Goal: Task Accomplishment & Management: Complete application form

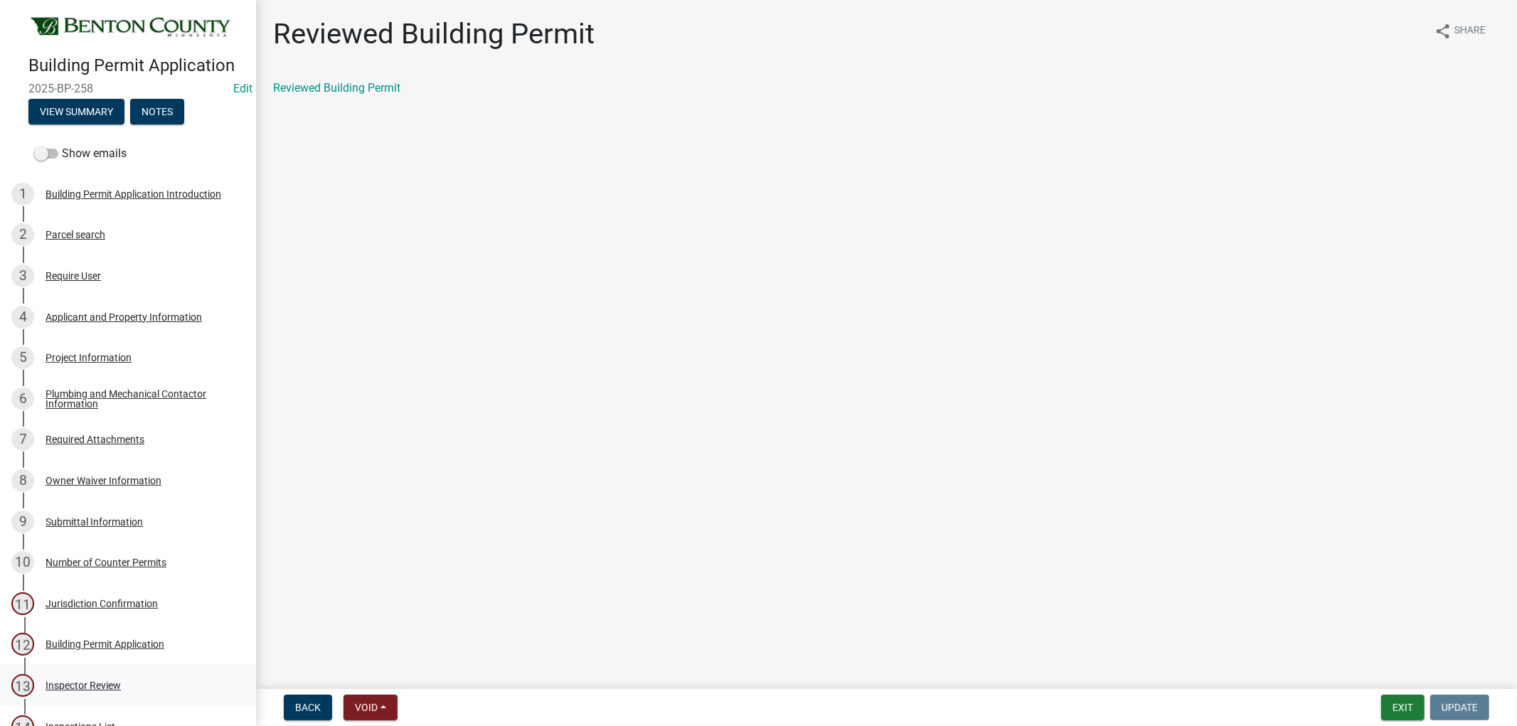
scroll to position [712, 0]
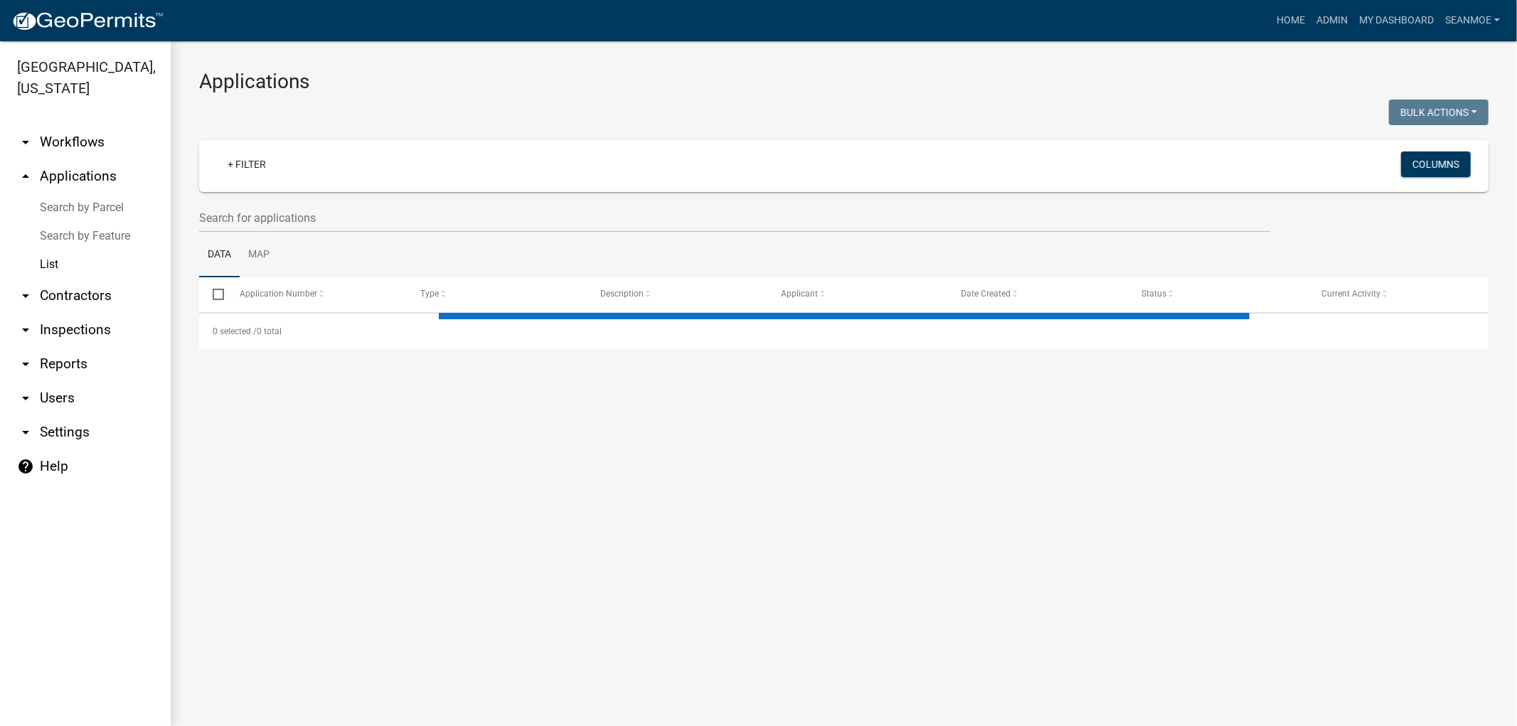
select select "1: 25"
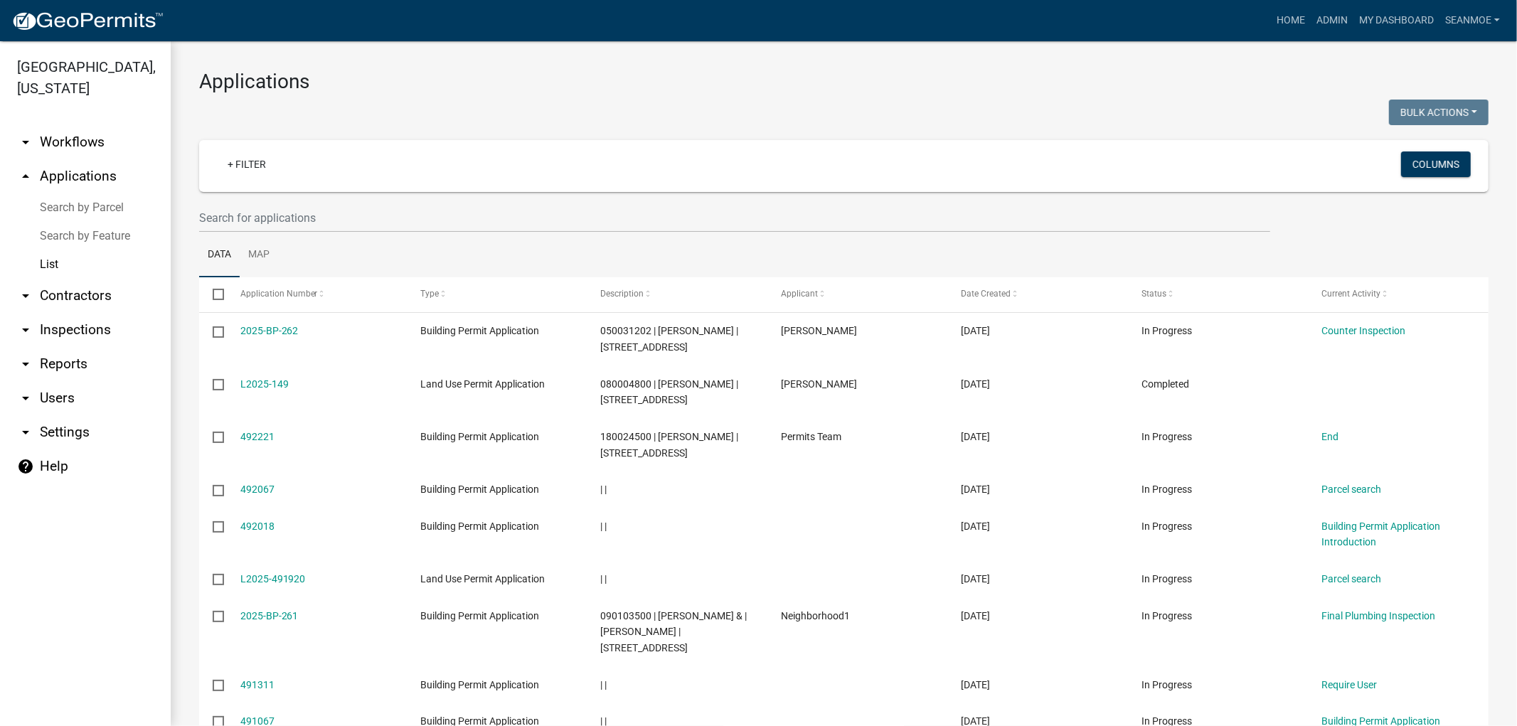
click at [70, 171] on link "arrow_drop_up Applications" at bounding box center [85, 176] width 171 height 34
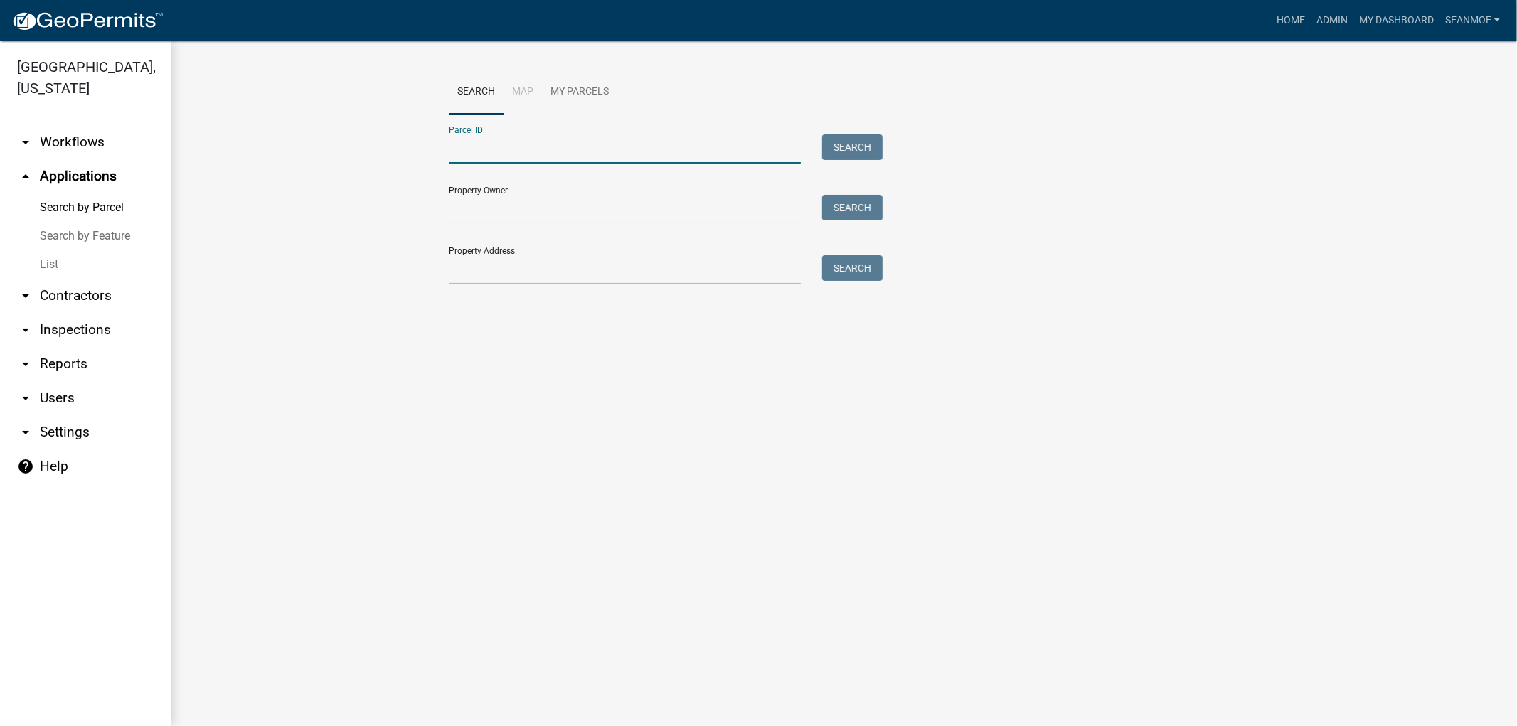
paste input "100068800"
type input "100068800"
click at [873, 143] on button "Search" at bounding box center [852, 147] width 60 height 26
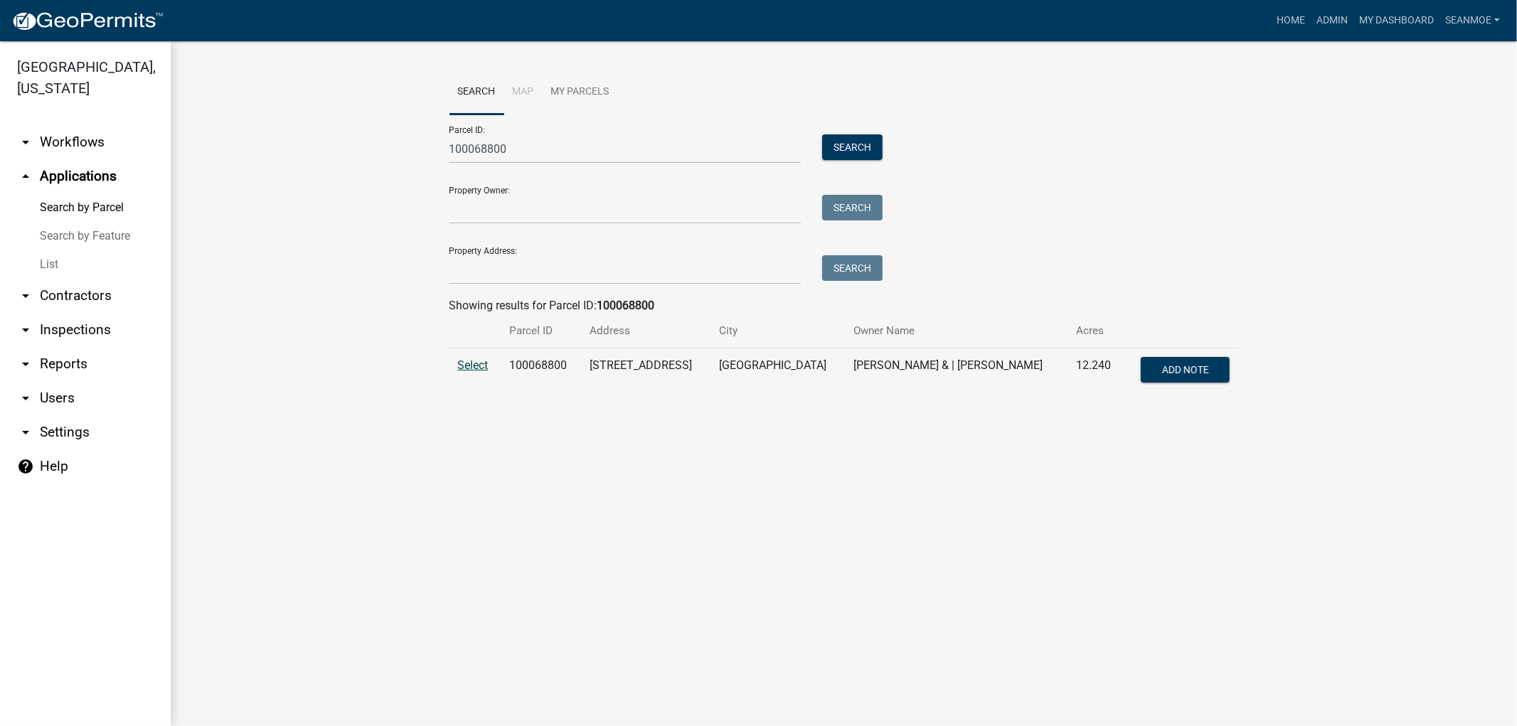
click at [462, 365] on span "Select" at bounding box center [473, 365] width 31 height 14
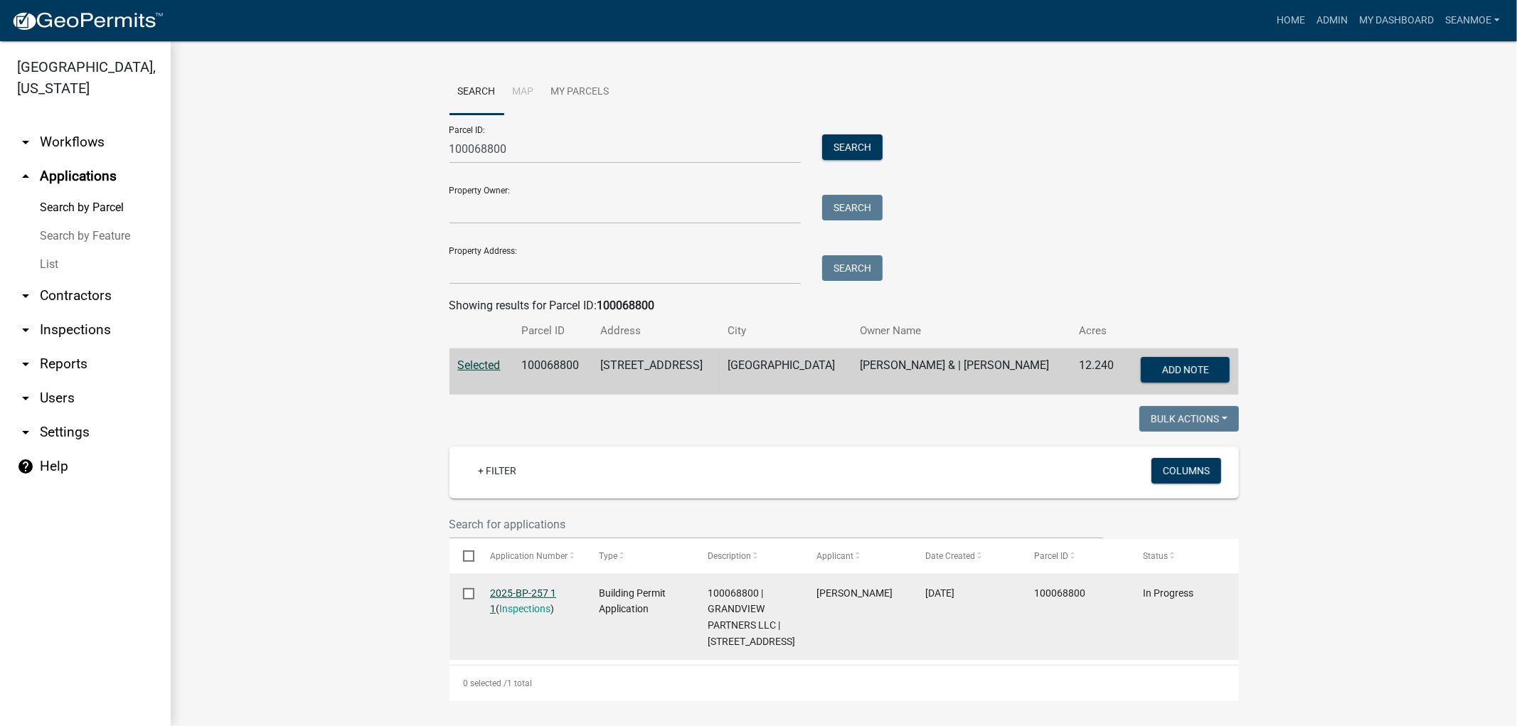
click at [523, 594] on link "2025-BP-257 1 1" at bounding box center [523, 601] width 66 height 28
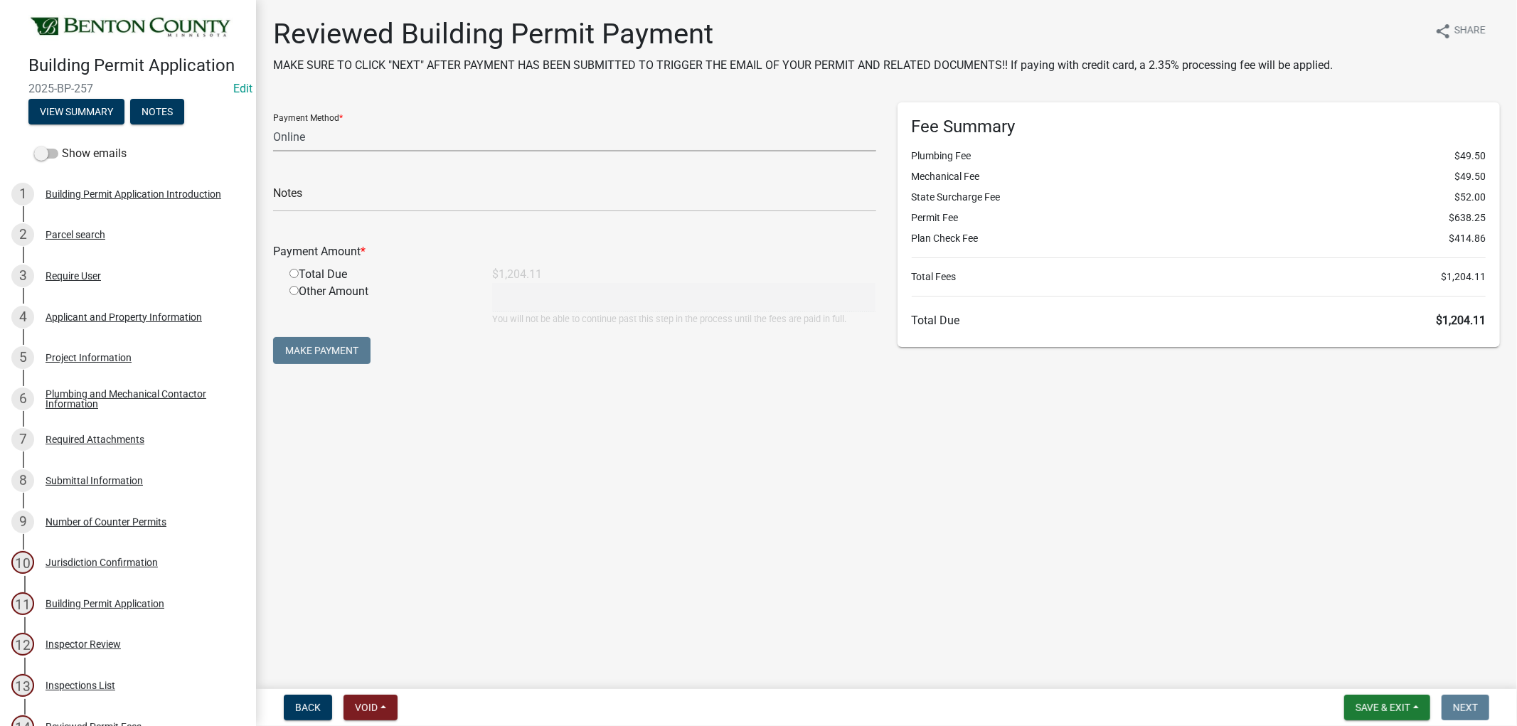
click at [348, 142] on select "Credit Card POS Check Cash Online" at bounding box center [574, 136] width 603 height 29
select select "1: 0"
click at [273, 122] on select "Credit Card POS Check Cash Online" at bounding box center [574, 136] width 603 height 29
click at [349, 200] on input "text" at bounding box center [574, 197] width 603 height 29
click at [360, 534] on main "Reviewed Building Permit Payment MAKE SURE TO CLICK "NEXT" AFTER PAYMENT HAS BE…" at bounding box center [886, 341] width 1261 height 683
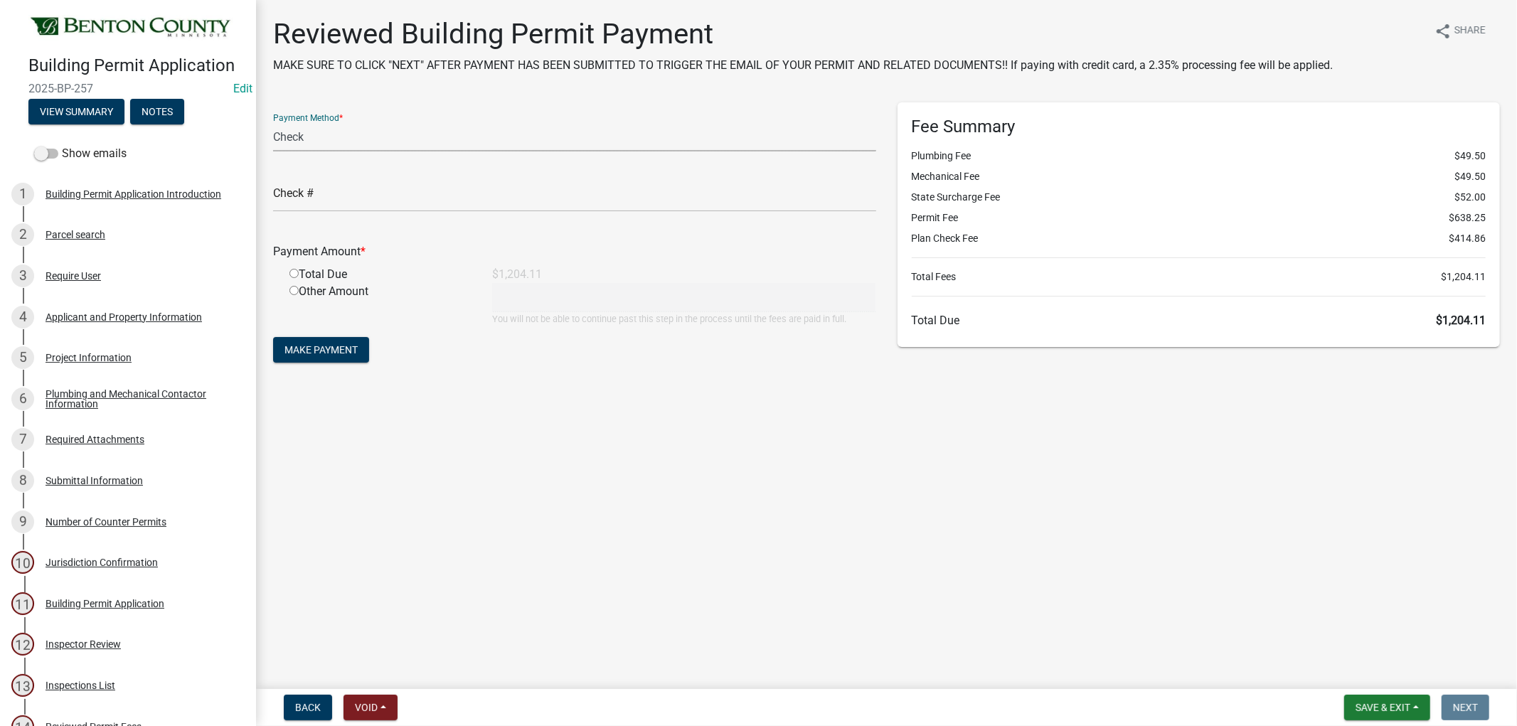
click at [331, 138] on select "Credit Card POS Check Cash Online" at bounding box center [574, 136] width 603 height 29
click at [273, 122] on select "Credit Card POS Check Cash Online" at bounding box center [574, 136] width 603 height 29
click at [295, 196] on input "text" at bounding box center [574, 197] width 603 height 29
click at [83, 240] on div "Parcel search" at bounding box center [76, 235] width 60 height 10
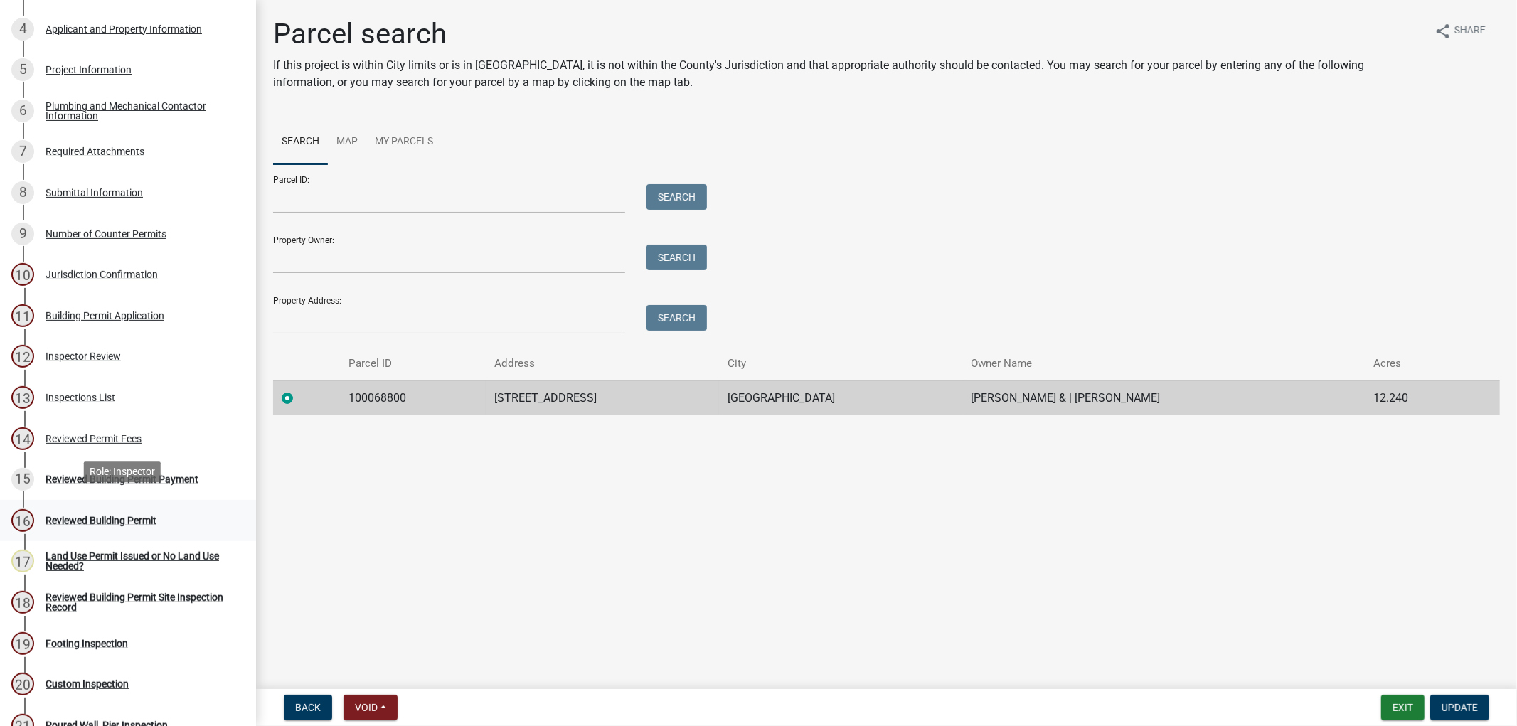
scroll to position [316, 0]
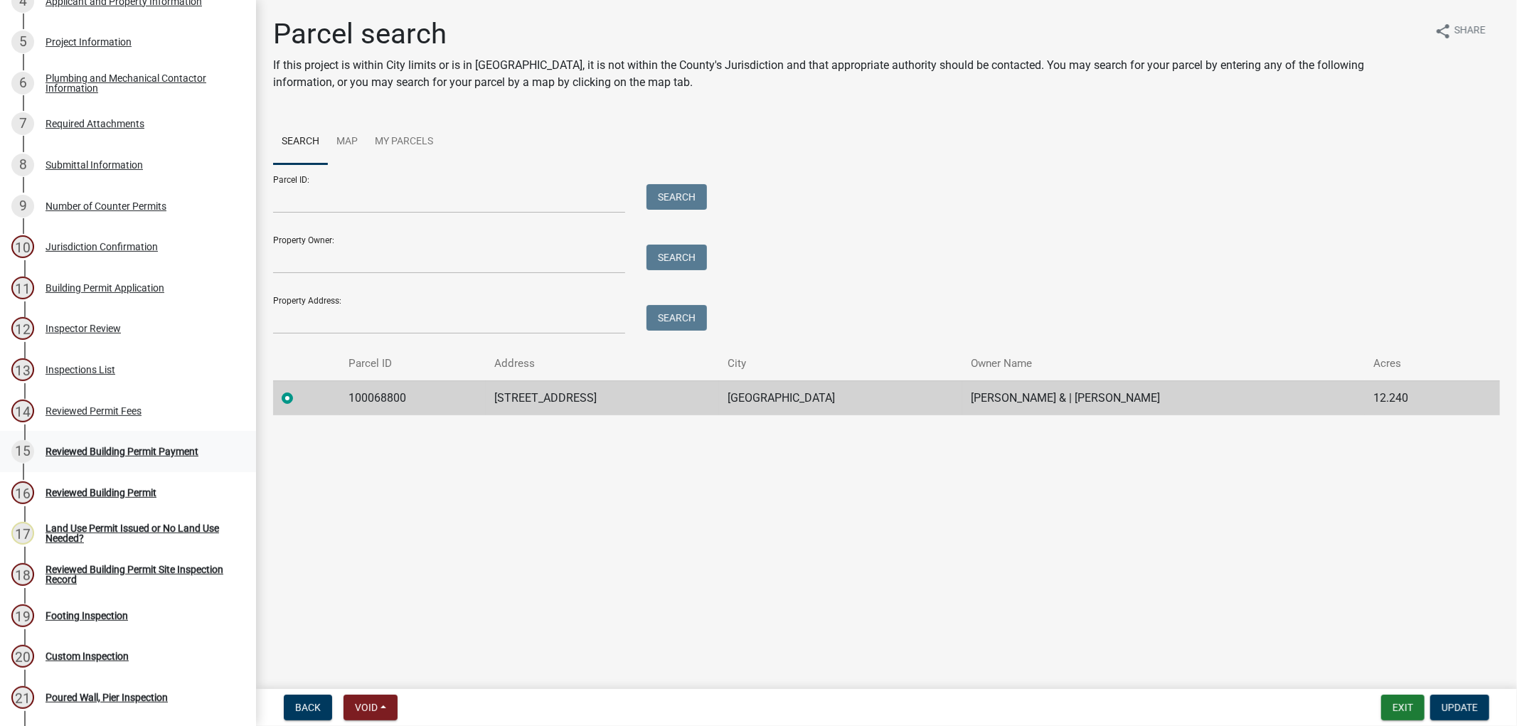
click at [94, 456] on div "Reviewed Building Permit Payment" at bounding box center [122, 452] width 153 height 10
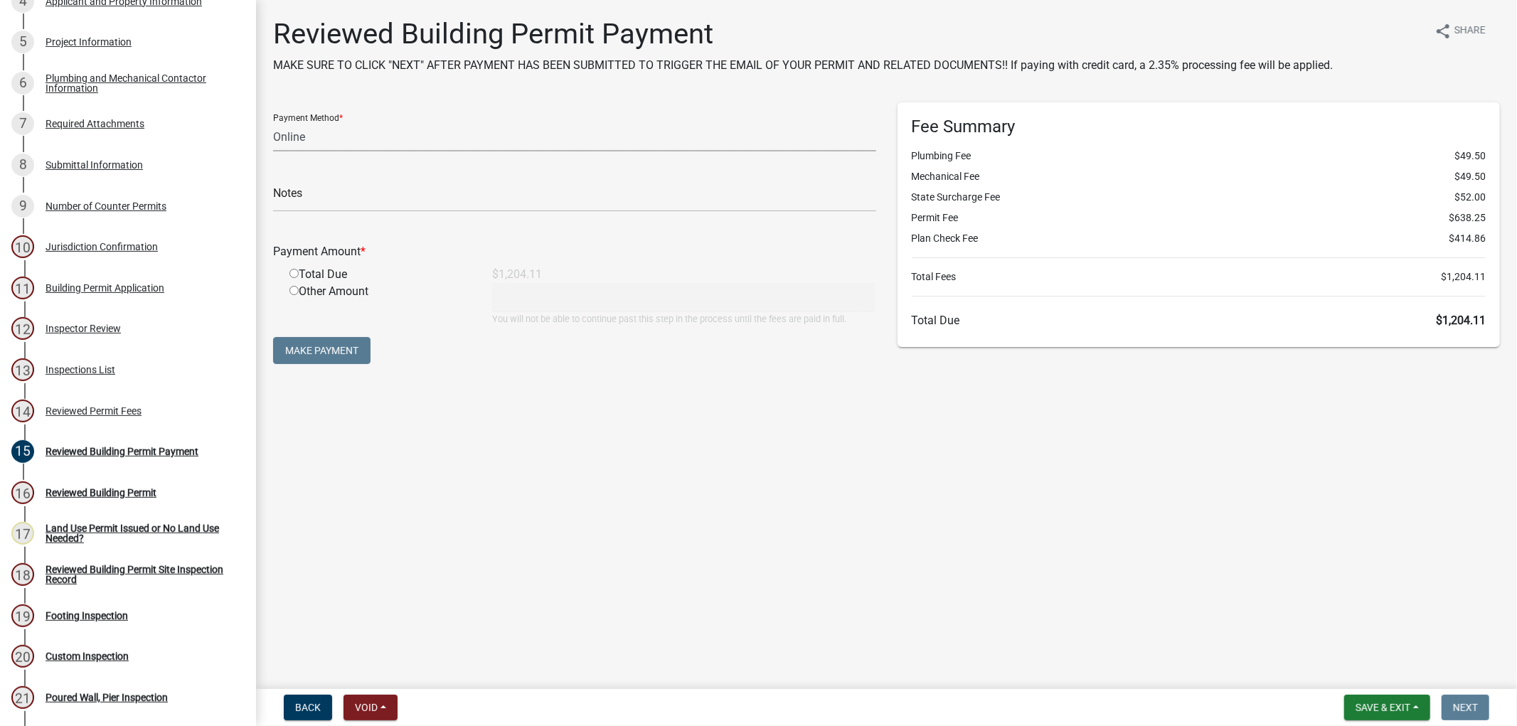
click at [339, 137] on select "Credit Card POS Check Cash Online" at bounding box center [574, 136] width 603 height 29
select select "1: 0"
click at [273, 122] on select "Credit Card POS Check Cash Online" at bounding box center [574, 136] width 603 height 29
click at [316, 200] on input "text" at bounding box center [574, 197] width 603 height 29
type input "11111"
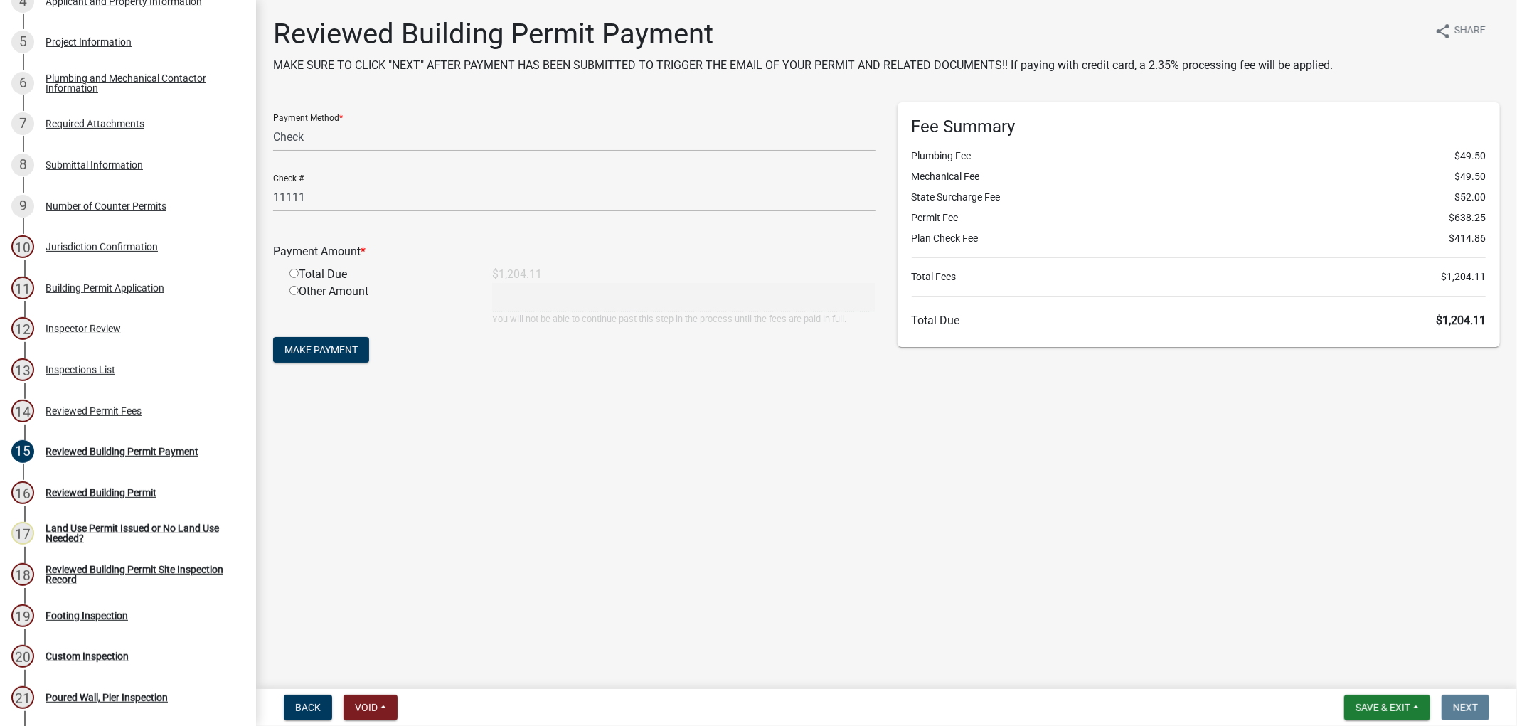
click at [294, 274] on input "radio" at bounding box center [293, 273] width 9 height 9
radio input "true"
type input "1204.11"
click at [329, 349] on span "Make Payment" at bounding box center [320, 349] width 73 height 11
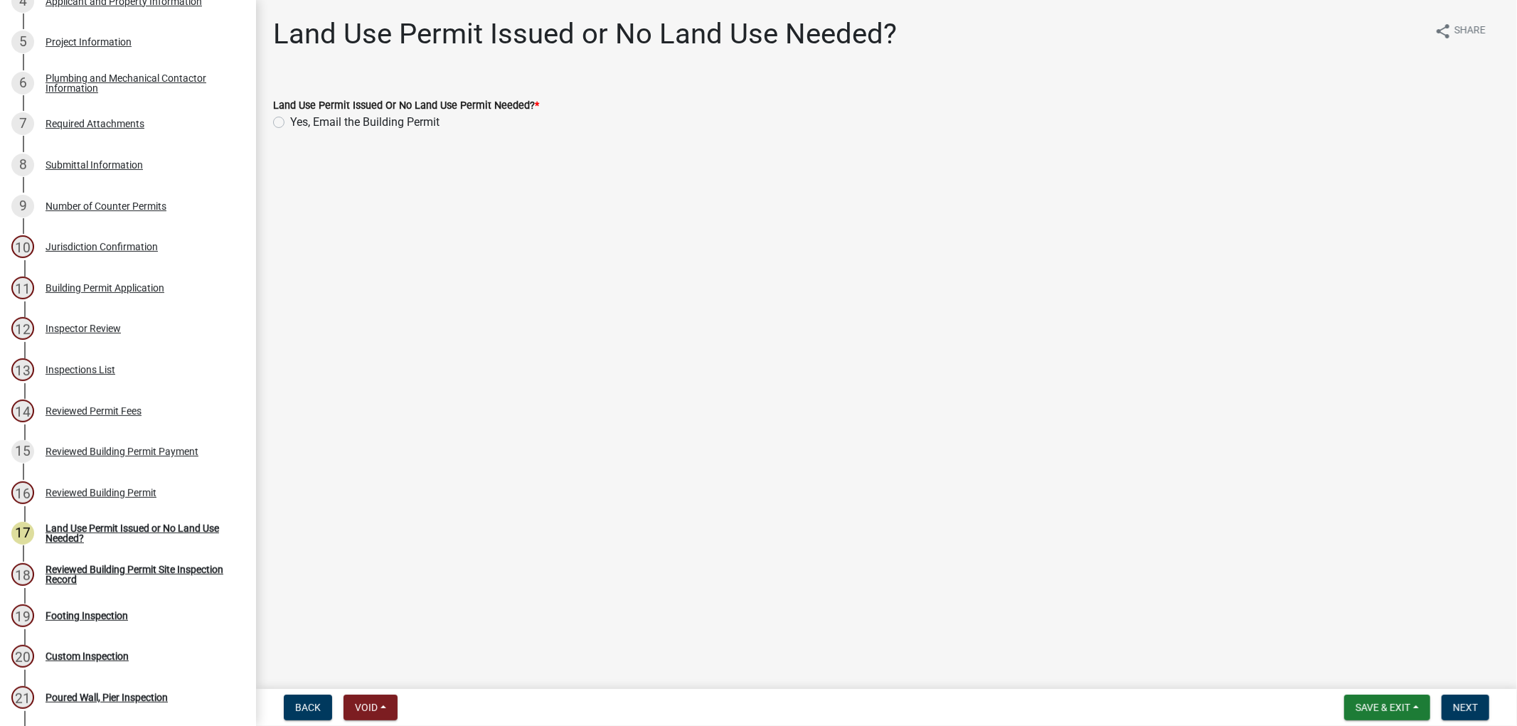
click at [290, 122] on label "Yes, Email the Building Permit" at bounding box center [364, 122] width 149 height 17
click at [290, 122] on input "Yes, Email the Building Permit" at bounding box center [294, 118] width 9 height 9
radio input "true"
click at [1477, 707] on button "Next" at bounding box center [1465, 708] width 48 height 26
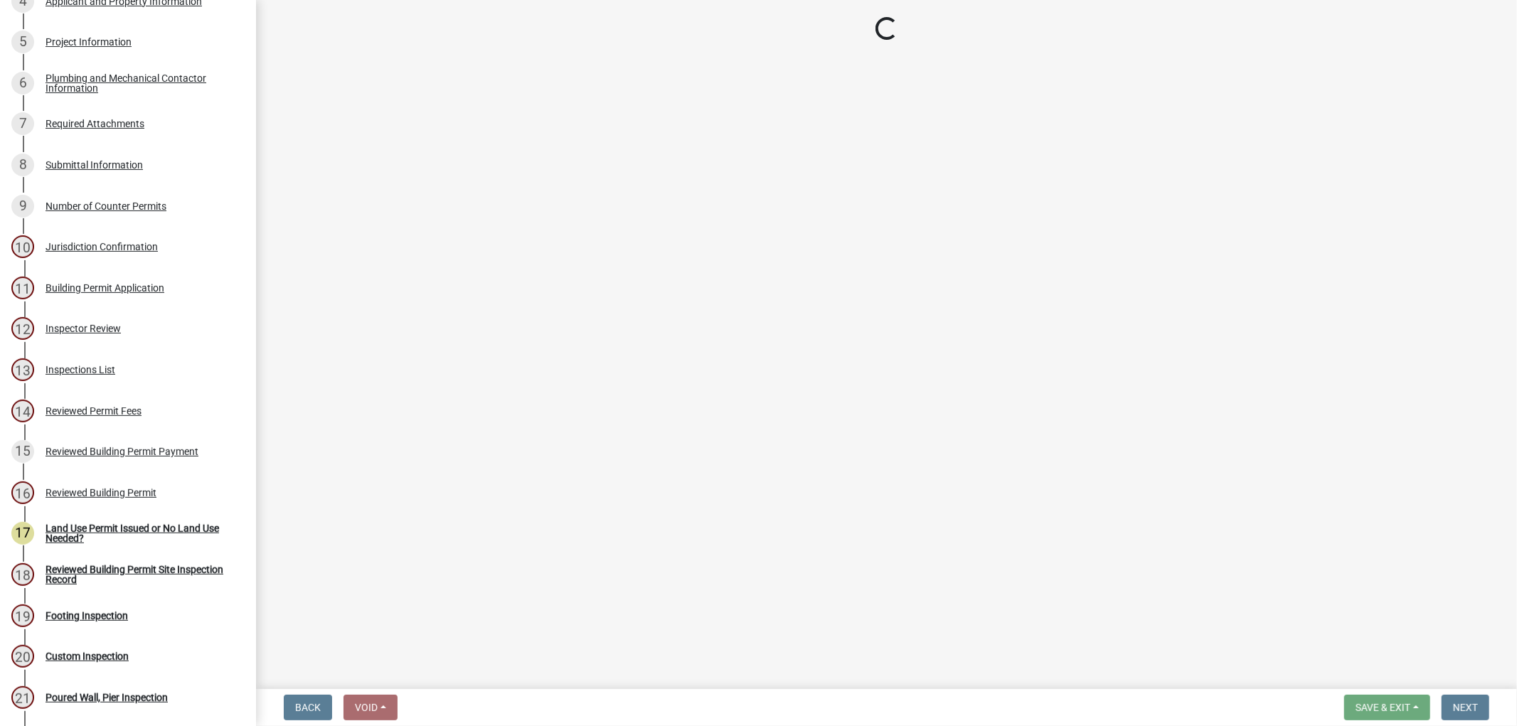
select select "17bfa135-5610-45df-8ce7-87530b7d86d4"
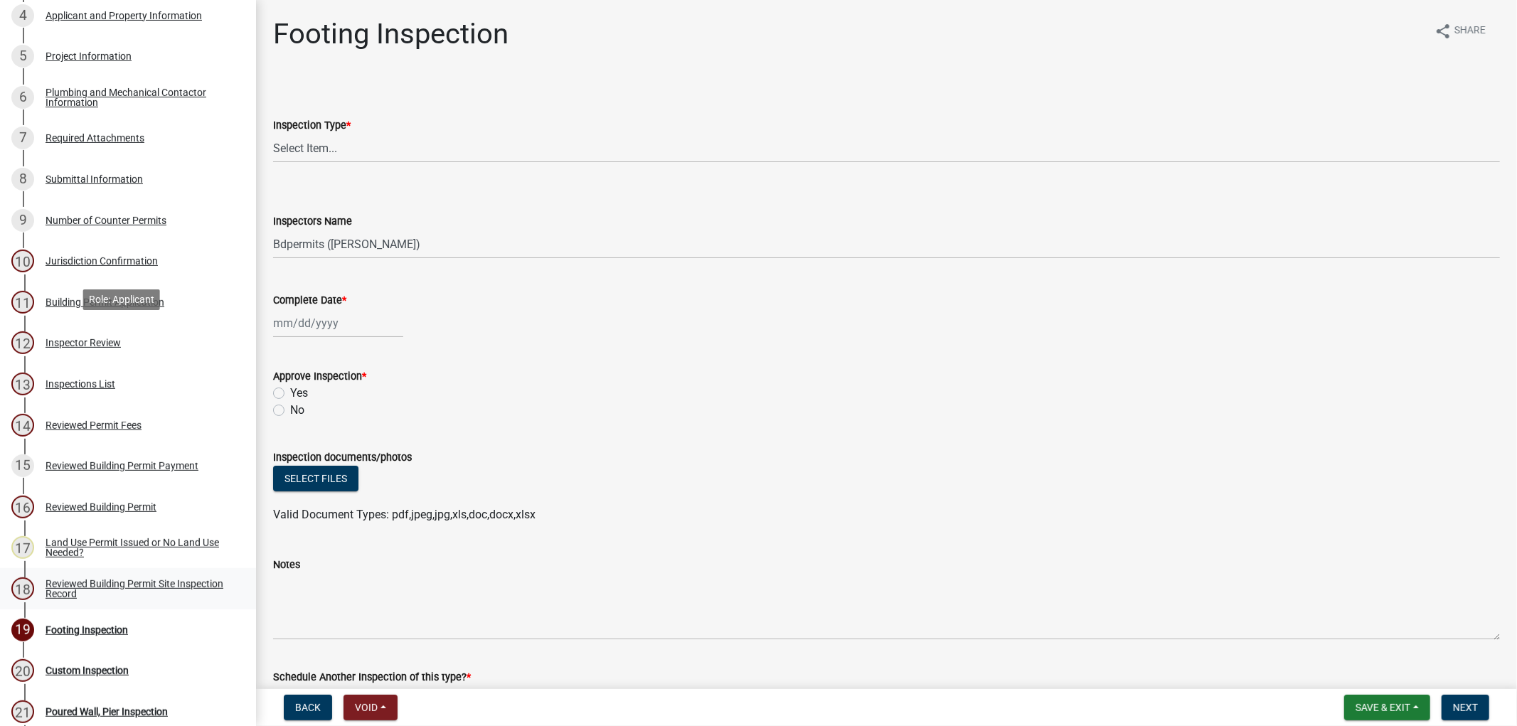
scroll to position [474, 0]
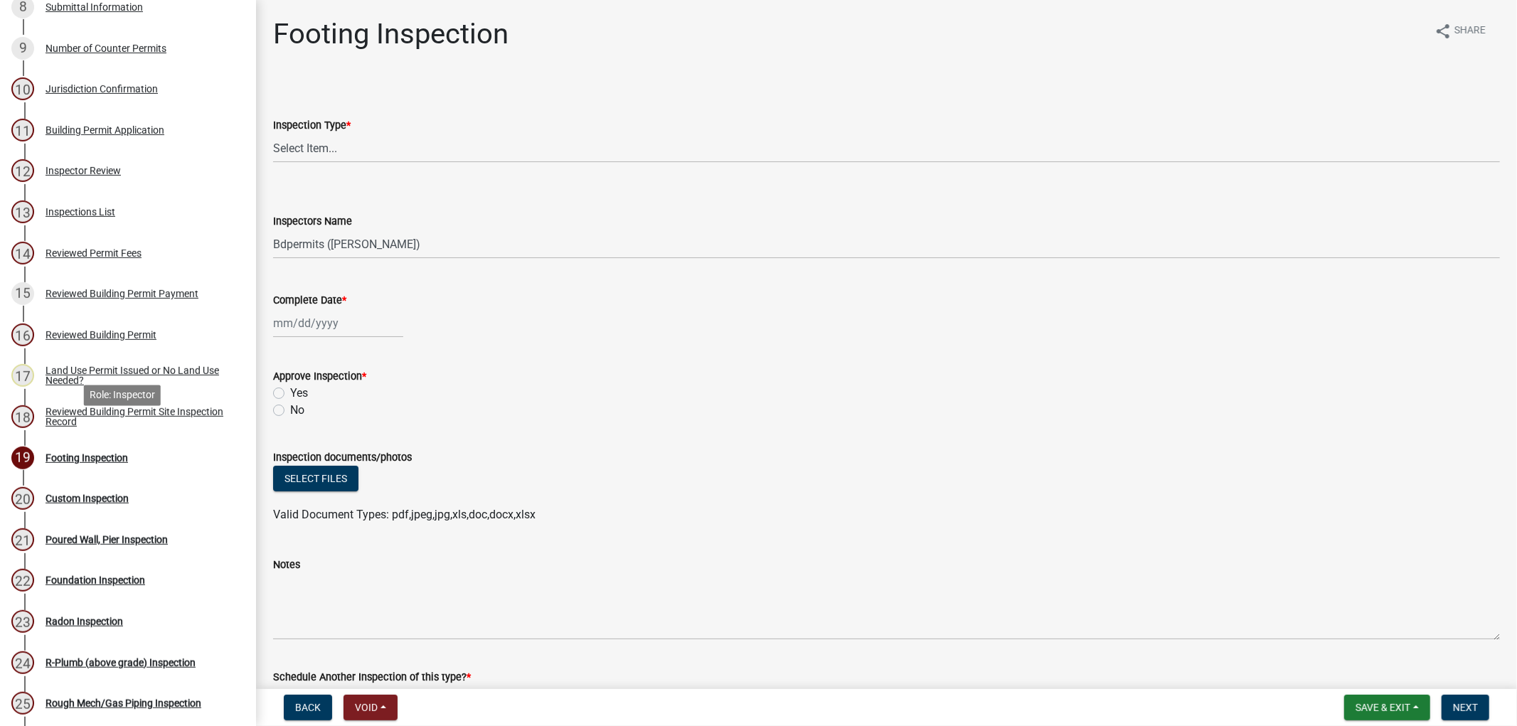
click at [84, 427] on div "Reviewed Building Permit Site Inspection Record" at bounding box center [140, 417] width 188 height 20
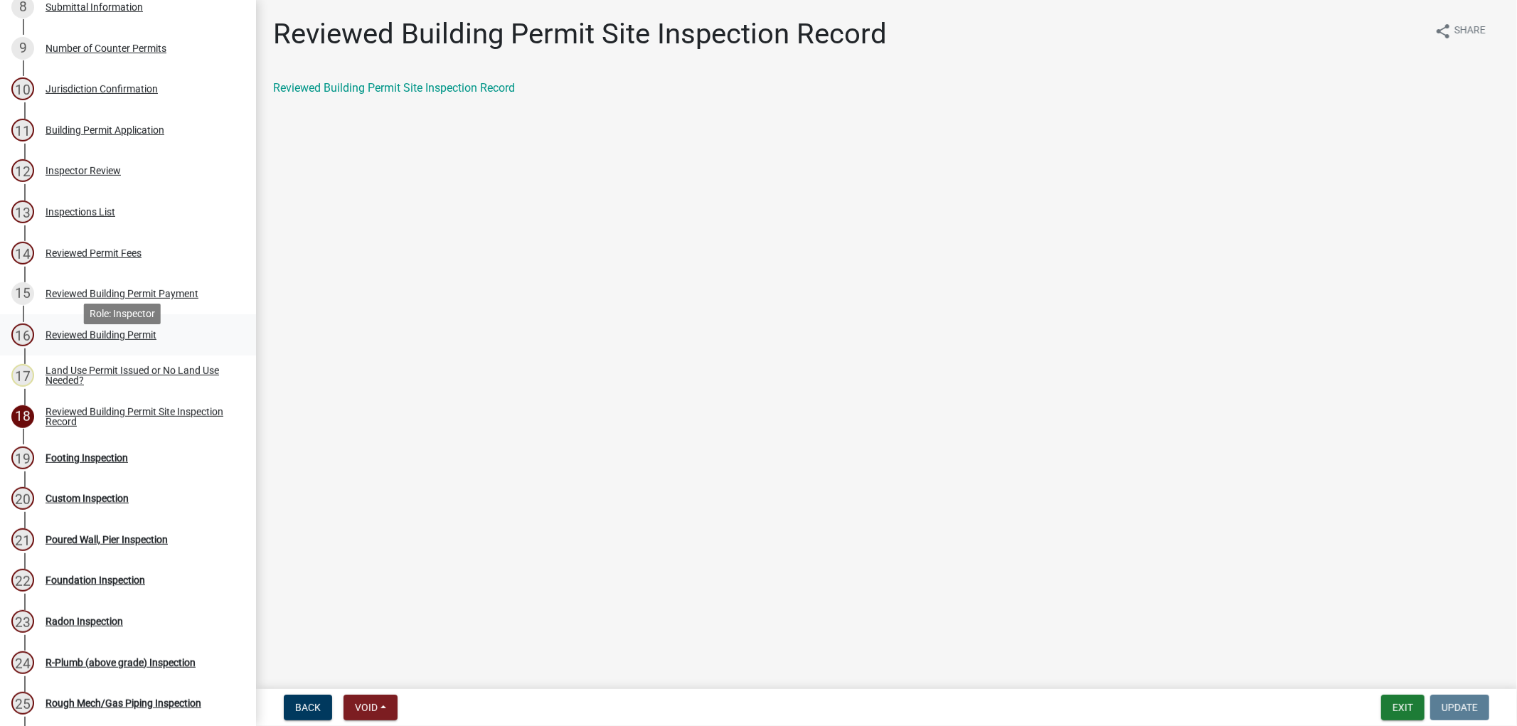
click at [130, 346] on div "16 Reviewed Building Permit" at bounding box center [122, 335] width 222 height 23
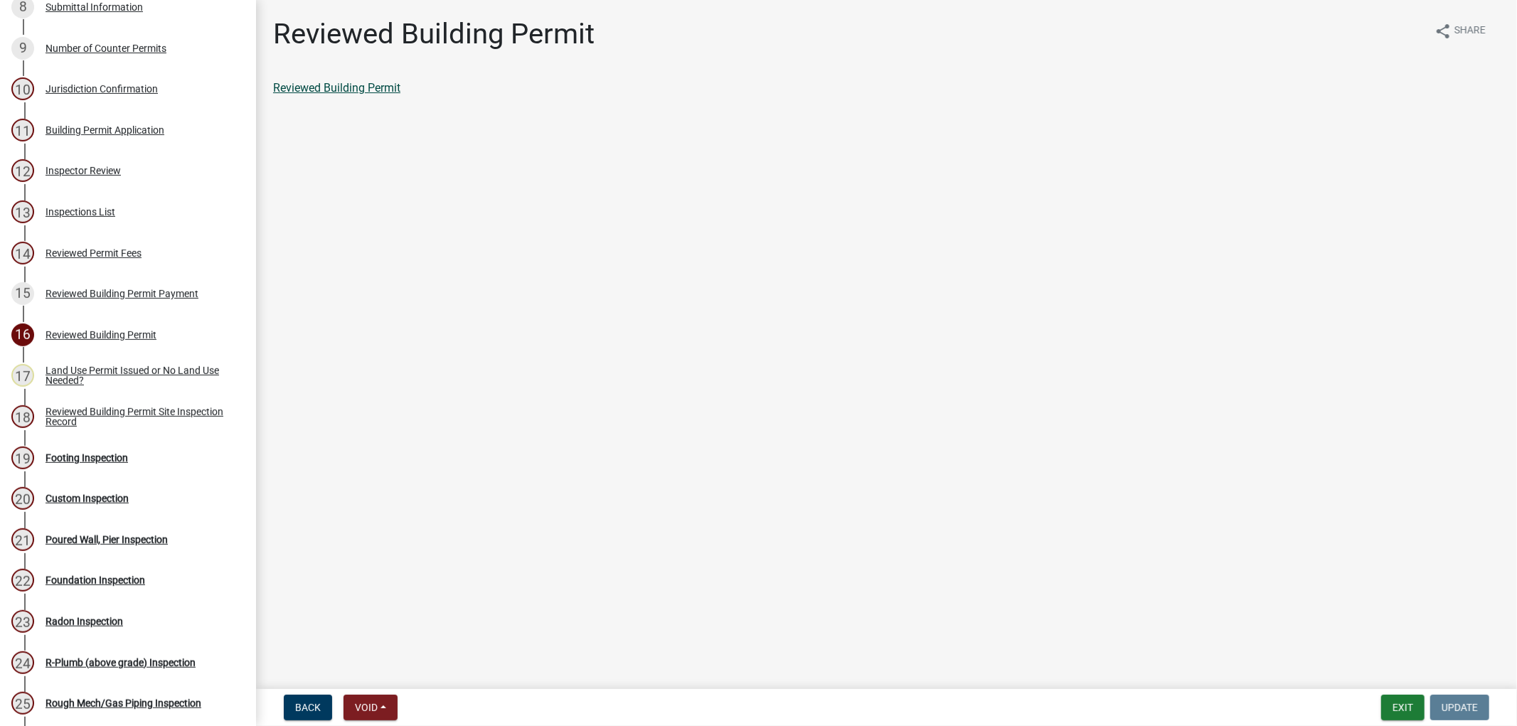
click at [378, 82] on link "Reviewed Building Permit" at bounding box center [336, 88] width 127 height 14
